Goal: Find specific page/section: Find specific page/section

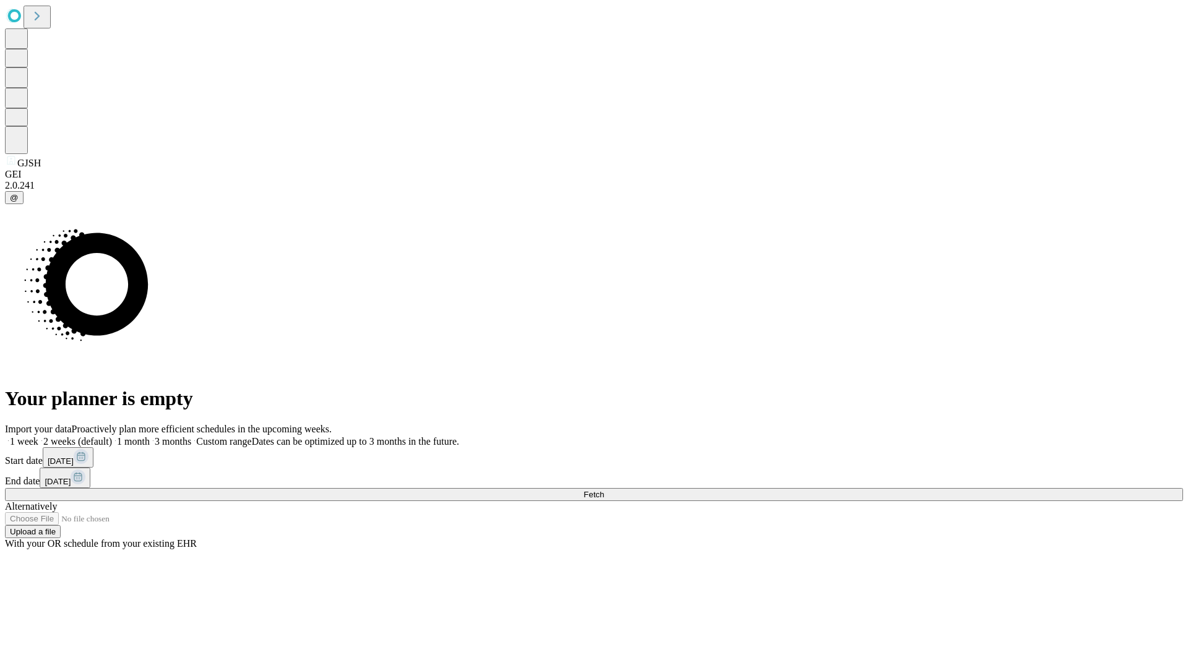
click at [604, 490] on span "Fetch" at bounding box center [594, 494] width 20 height 9
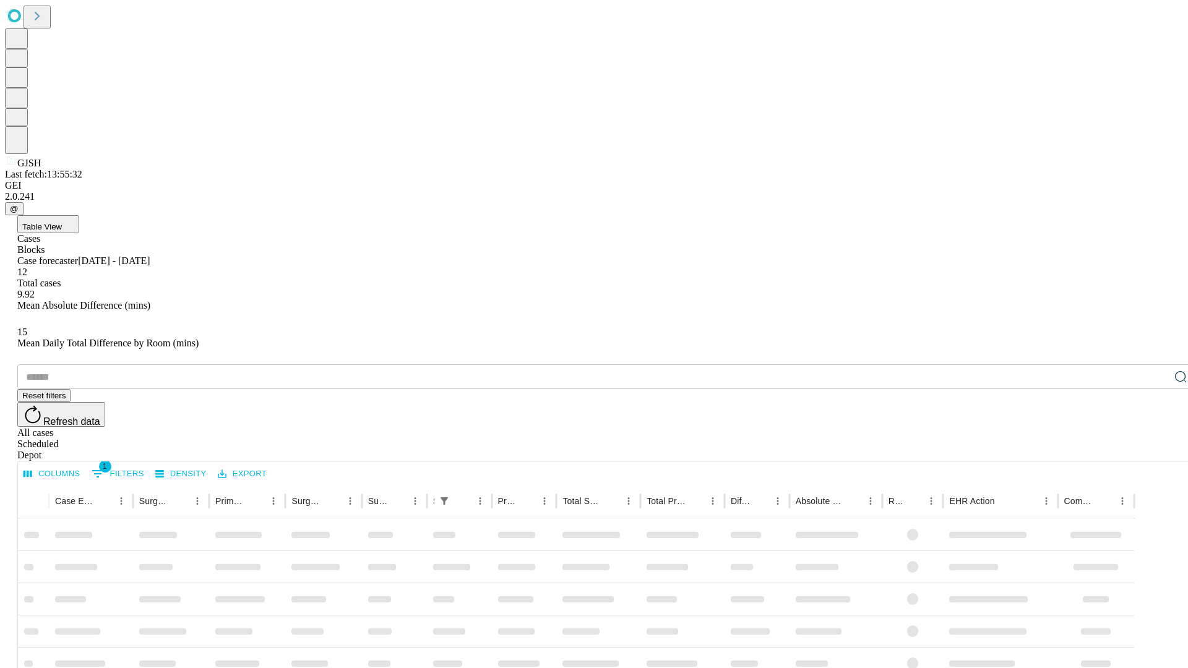
click at [62, 222] on span "Table View" at bounding box center [42, 226] width 40 height 9
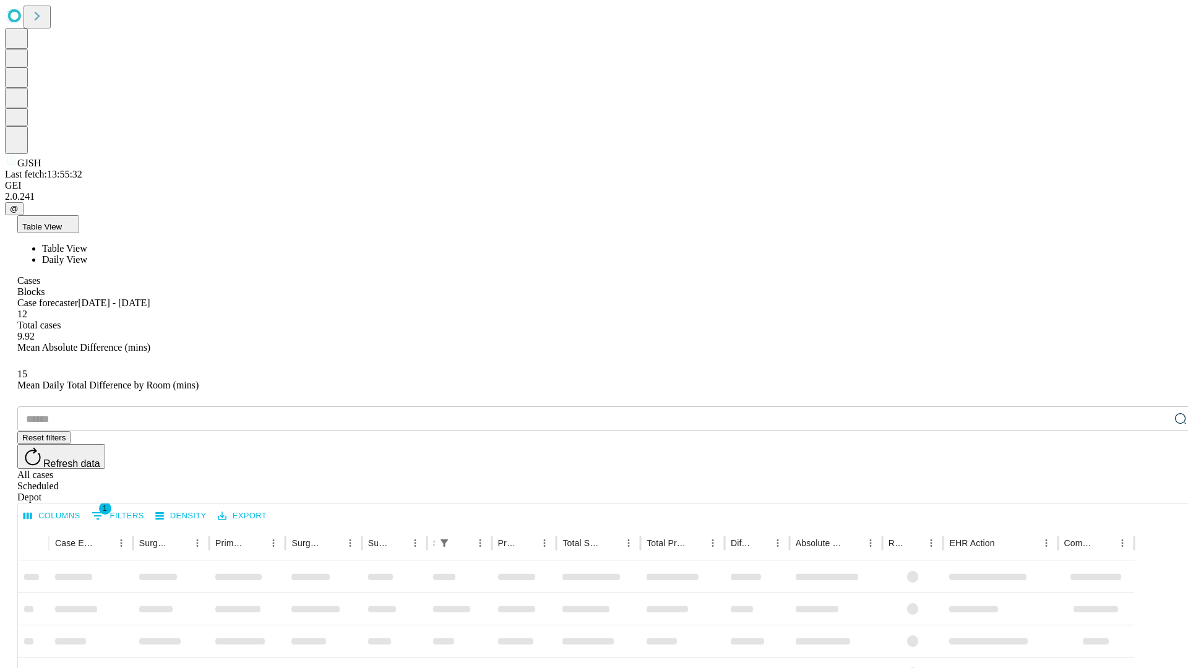
click at [87, 254] on span "Daily View" at bounding box center [64, 259] width 45 height 11
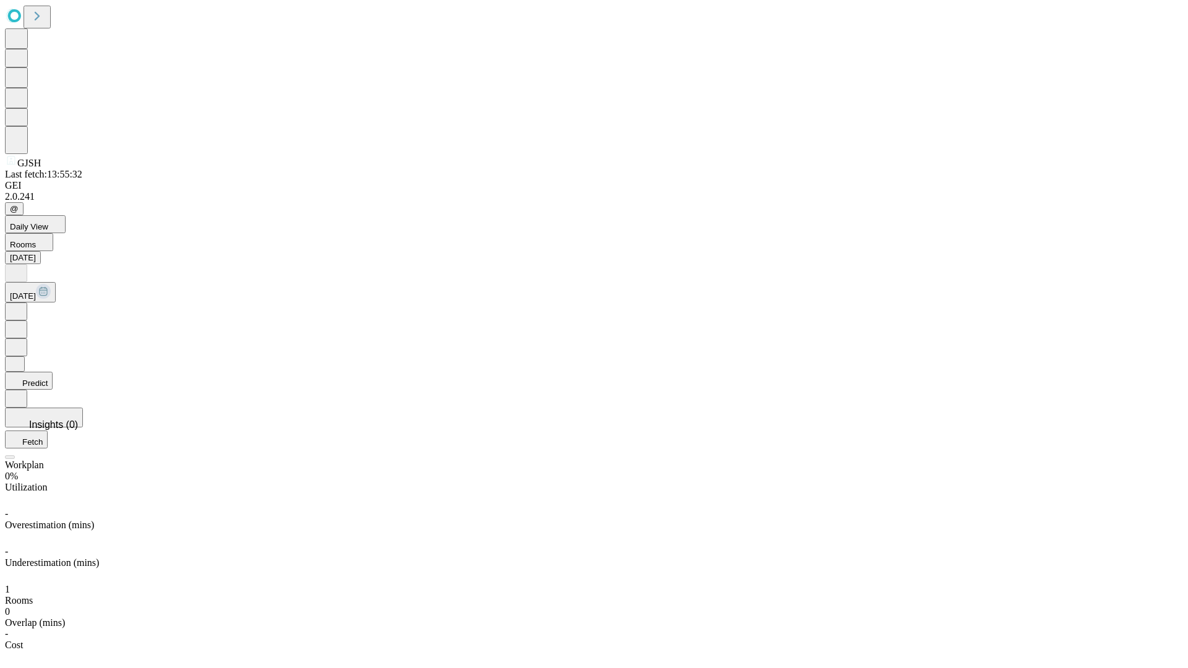
click at [53, 372] on button "Predict" at bounding box center [29, 381] width 48 height 18
